Goal: Task Accomplishment & Management: Manage account settings

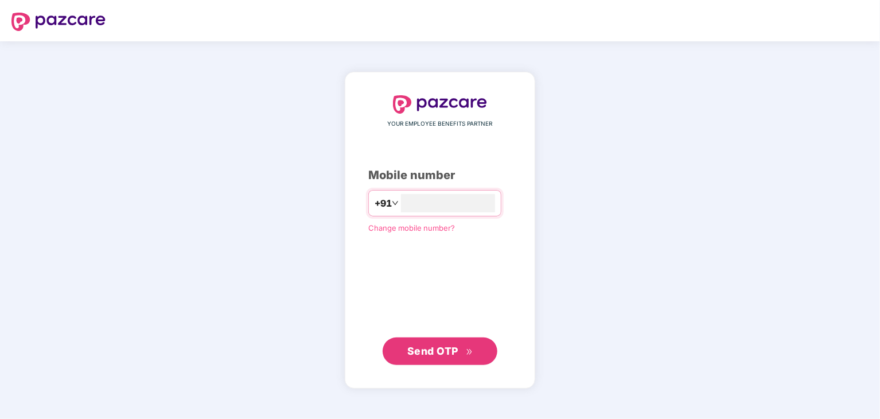
type input "**********"
click at [421, 347] on span "Send OTP" at bounding box center [432, 351] width 51 height 12
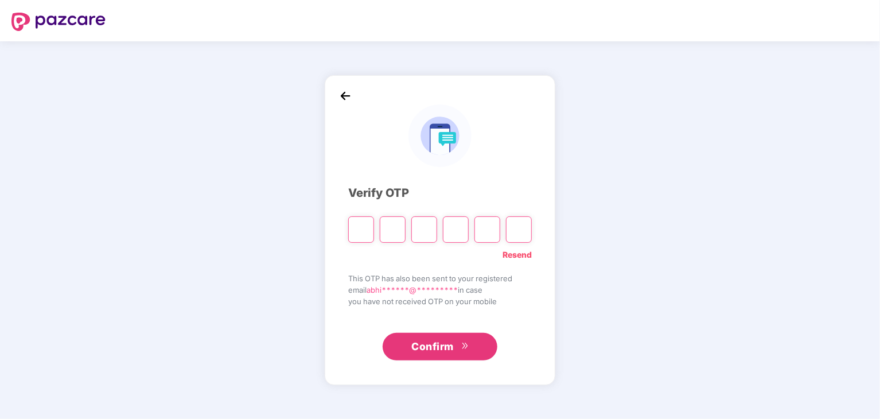
type input "*"
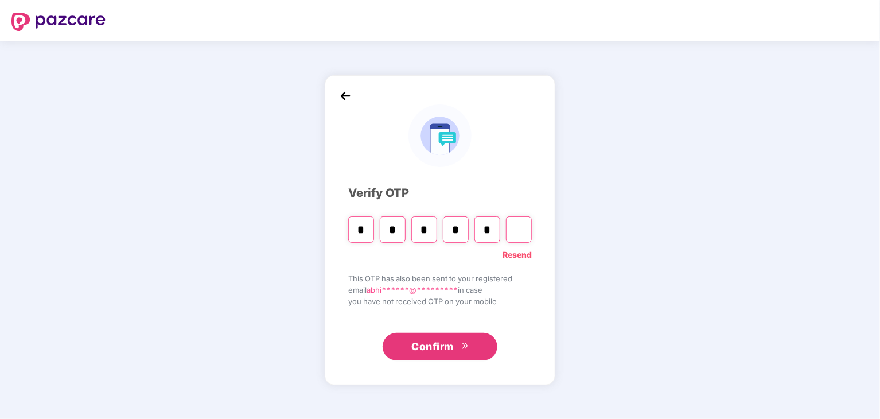
type input "*"
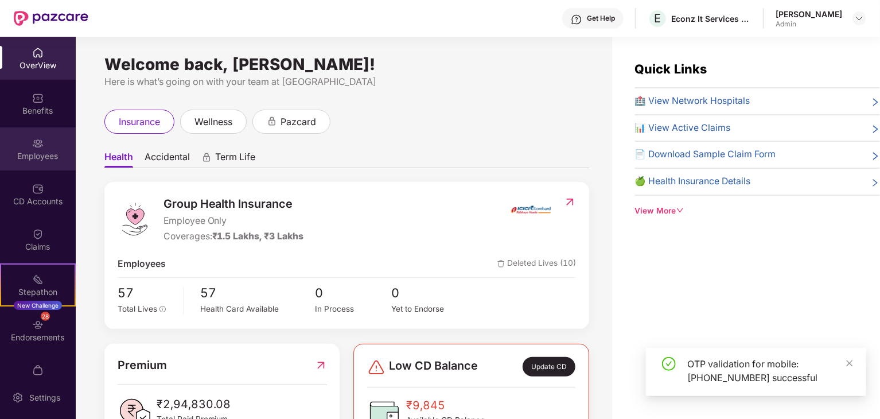
click at [41, 155] on div "Employees" at bounding box center [38, 155] width 76 height 11
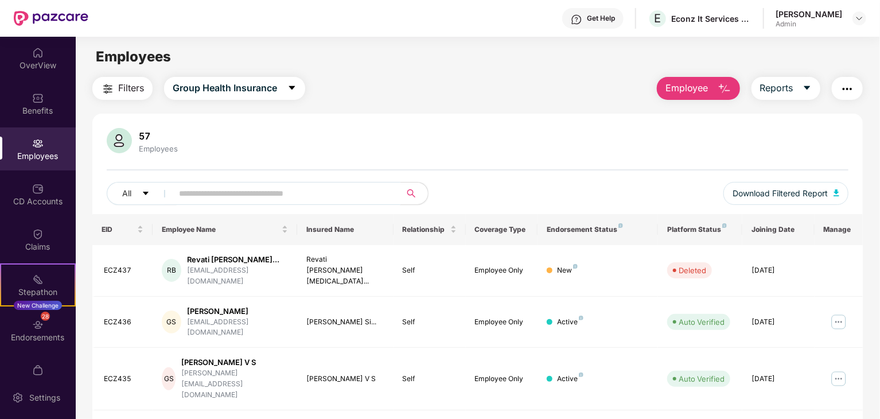
click at [248, 196] on input "text" at bounding box center [282, 193] width 206 height 17
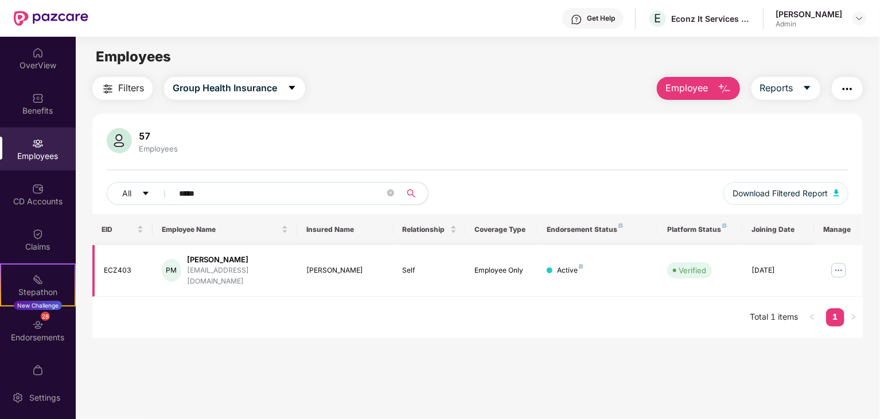
type input "*****"
click at [839, 266] on img at bounding box center [838, 270] width 18 height 18
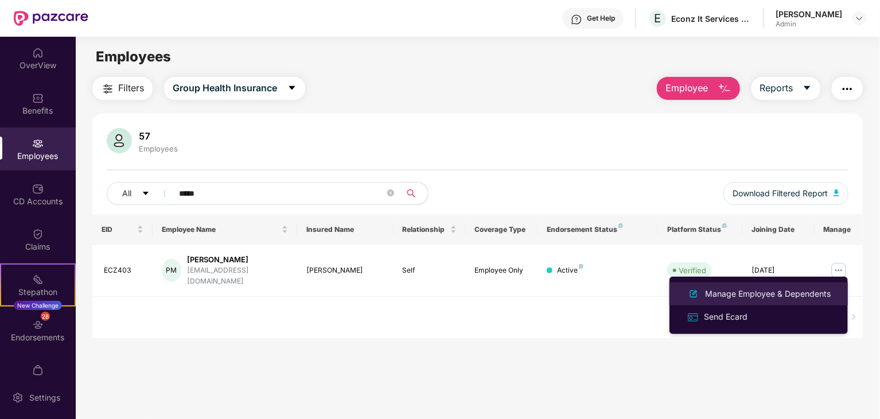
click at [715, 295] on div "Manage Employee & Dependents" at bounding box center [768, 293] width 130 height 13
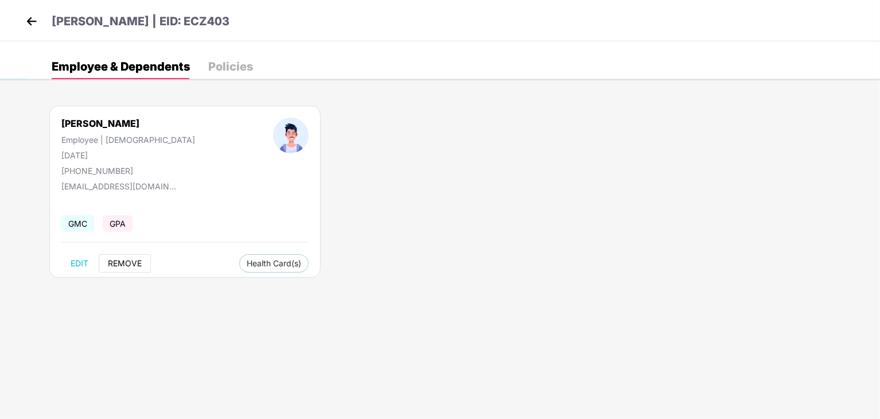
click at [126, 260] on span "REMOVE" at bounding box center [125, 263] width 34 height 9
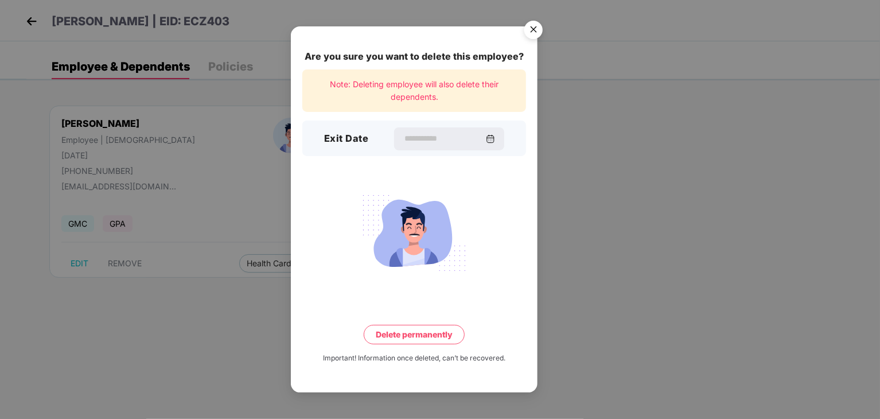
click at [342, 138] on h3 "Exit Date" at bounding box center [346, 138] width 45 height 15
click at [494, 135] on img at bounding box center [489, 138] width 9 height 9
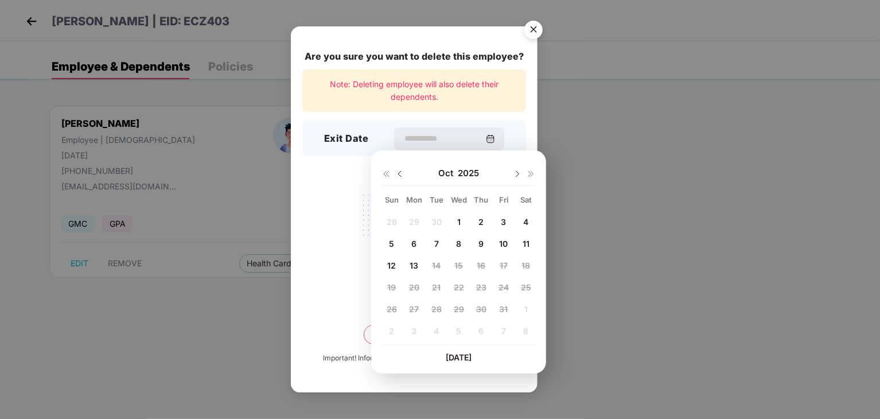
click at [502, 245] on span "10" at bounding box center [503, 244] width 9 height 10
type input "**********"
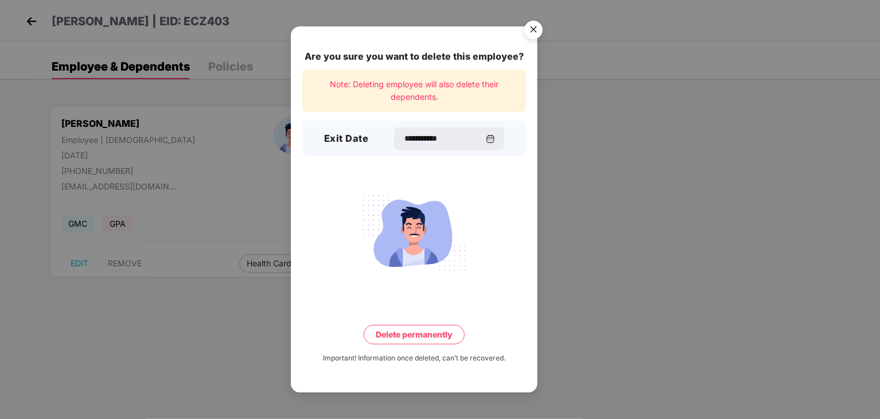
click at [390, 338] on button "Delete permanently" at bounding box center [414, 335] width 101 height 20
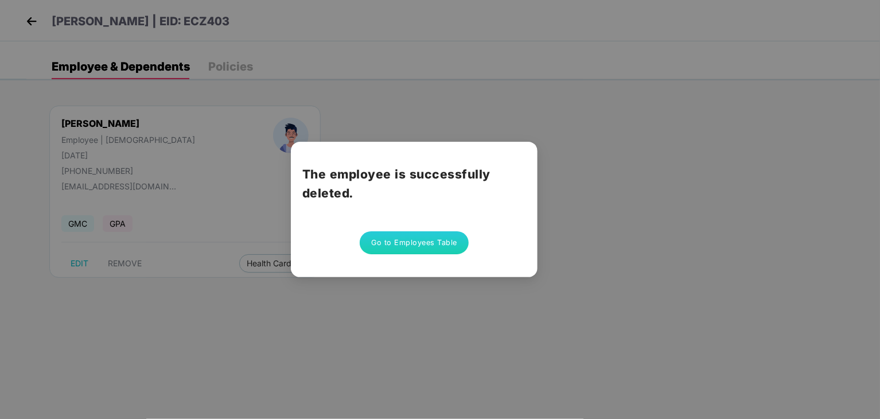
click at [392, 244] on button "Go to Employees Table" at bounding box center [414, 242] width 109 height 23
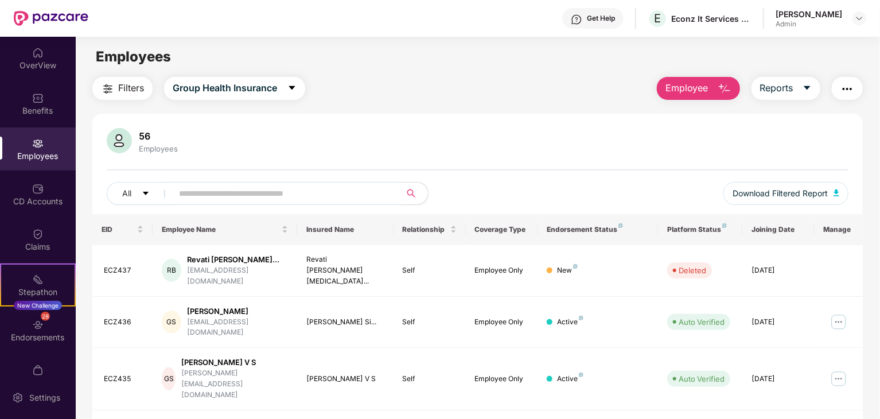
click at [333, 196] on input "text" at bounding box center [282, 193] width 206 height 17
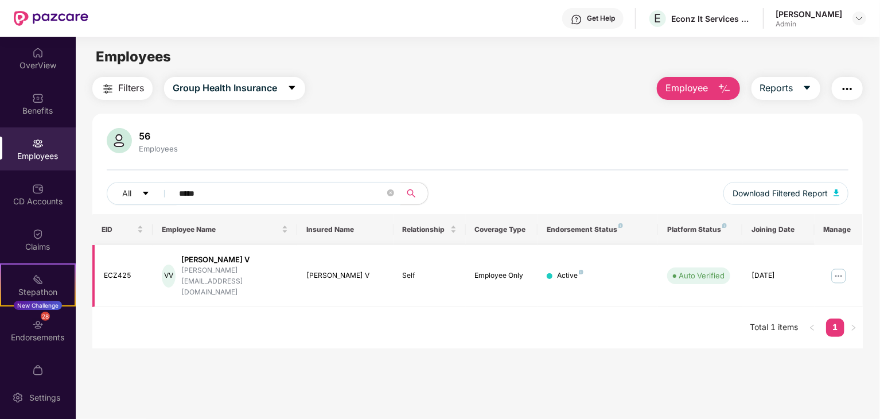
type input "*****"
click at [840, 267] on img at bounding box center [838, 276] width 18 height 18
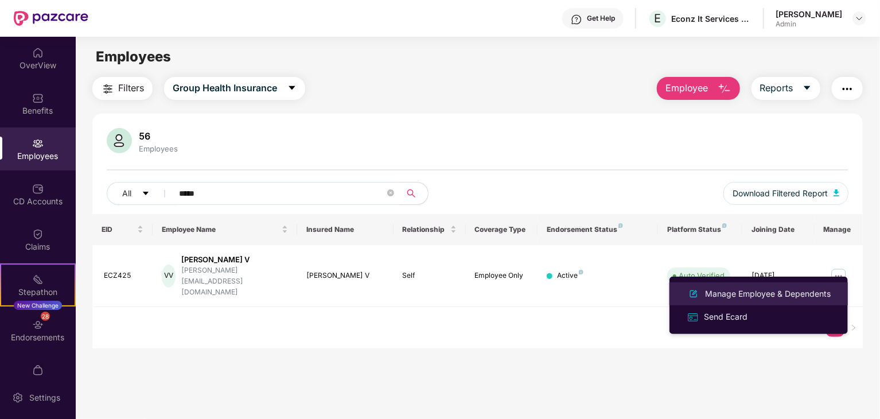
click at [735, 295] on div "Manage Employee & Dependents" at bounding box center [768, 293] width 130 height 13
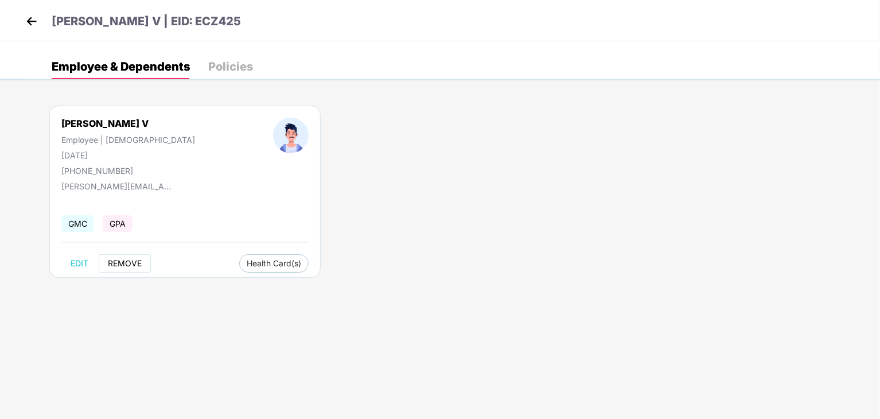
click at [124, 263] on span "REMOVE" at bounding box center [125, 263] width 34 height 9
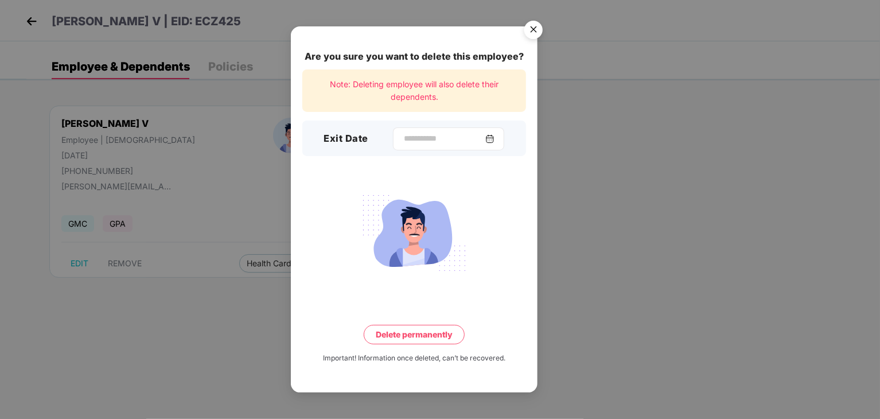
click at [494, 139] on img at bounding box center [489, 138] width 9 height 9
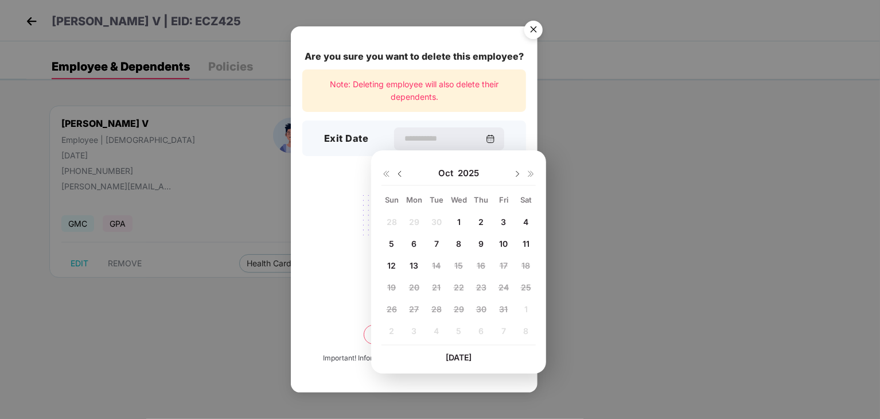
click at [502, 244] on span "10" at bounding box center [503, 244] width 9 height 10
type input "**********"
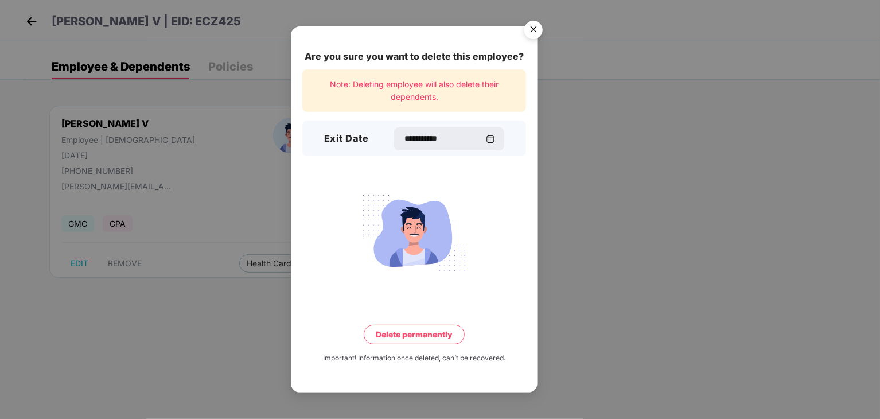
click at [413, 338] on button "Delete permanently" at bounding box center [414, 335] width 101 height 20
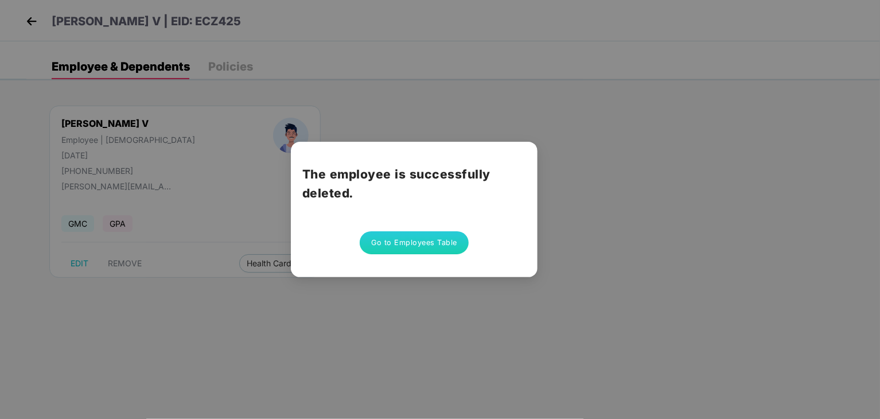
click at [411, 243] on button "Go to Employees Table" at bounding box center [414, 242] width 109 height 23
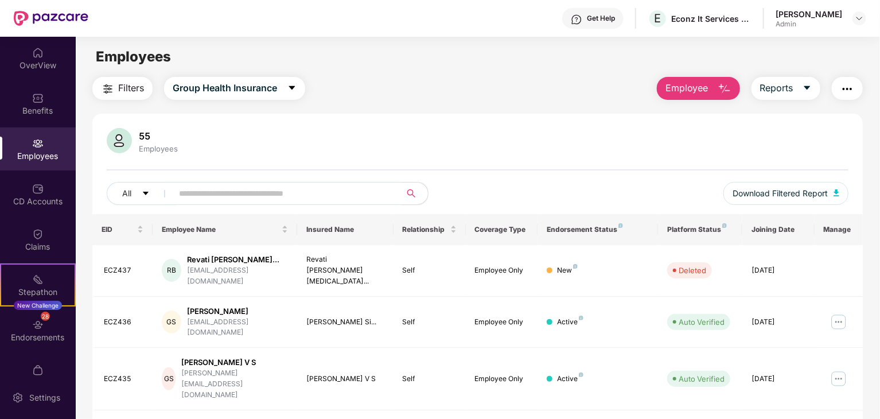
click at [305, 191] on input "text" at bounding box center [282, 193] width 206 height 17
